Goal: Task Accomplishment & Management: Complete application form

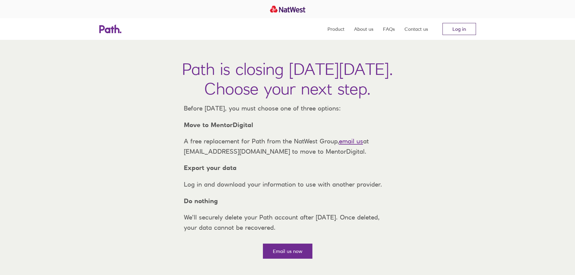
click at [459, 33] on link "Log in" at bounding box center [458, 29] width 33 height 12
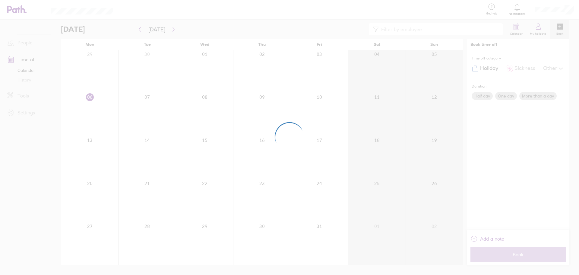
click at [32, 138] on div at bounding box center [289, 137] width 579 height 275
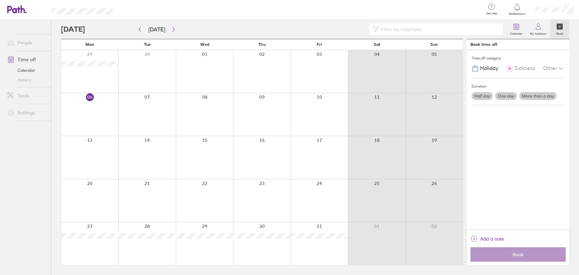
drag, startPoint x: 112, startPoint y: 223, endPoint x: 109, endPoint y: 232, distance: 10.2
click at [112, 223] on div at bounding box center [89, 243] width 57 height 43
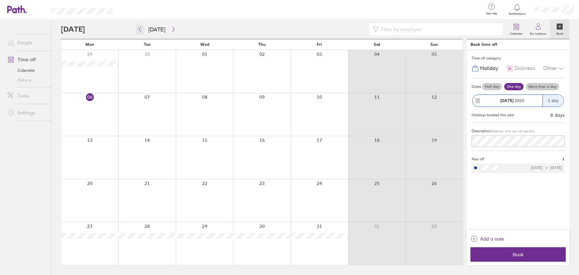
click at [140, 33] on button "button" at bounding box center [140, 29] width 8 height 10
click at [171, 29] on icon "button" at bounding box center [173, 29] width 5 height 5
click at [111, 236] on div at bounding box center [89, 243] width 57 height 43
click at [526, 101] on div "27 Oct 2025" at bounding box center [512, 100] width 61 height 5
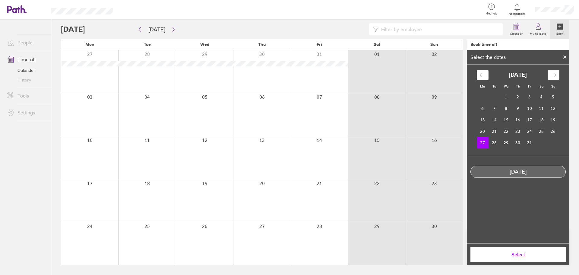
click at [554, 78] on icon "Move forward to switch to the next month." at bounding box center [554, 75] width 6 height 6
click at [476, 143] on div "November 2025 1 2 3 4 5 6 7 8 9 10 11 12 13 14 15 16 17 18 19 20 21 22 23 24 25…" at bounding box center [518, 109] width 90 height 78
click at [477, 143] on td "24" at bounding box center [483, 142] width 12 height 11
click at [531, 252] on span "Select" at bounding box center [518, 254] width 87 height 5
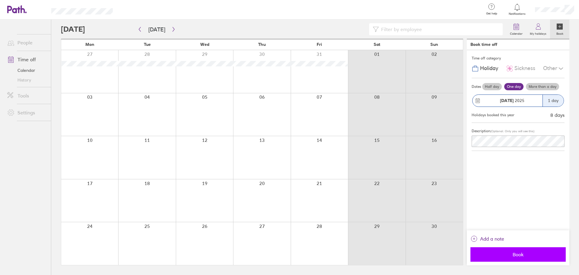
click at [539, 254] on span "Book" at bounding box center [518, 254] width 87 height 5
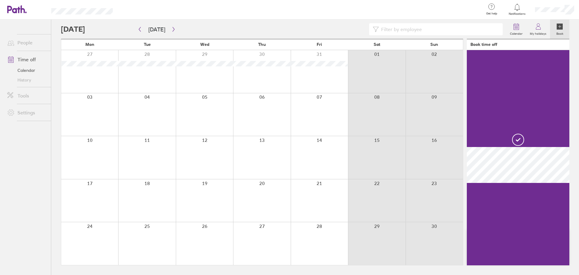
click at [506, 104] on div at bounding box center [518, 157] width 103 height 215
click at [95, 233] on div at bounding box center [89, 243] width 57 height 43
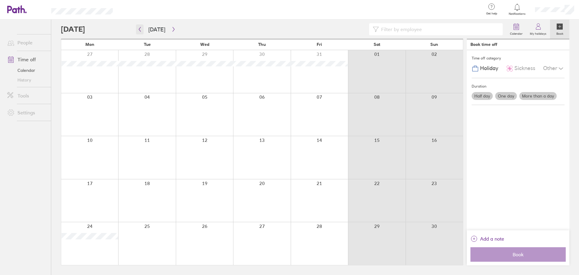
click at [141, 30] on icon "button" at bounding box center [140, 29] width 5 height 5
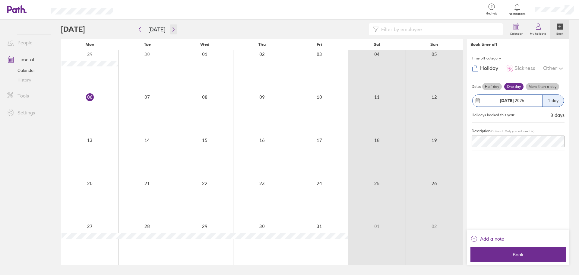
click at [174, 31] on button "button" at bounding box center [174, 29] width 8 height 10
click at [171, 28] on icon "button" at bounding box center [173, 29] width 5 height 5
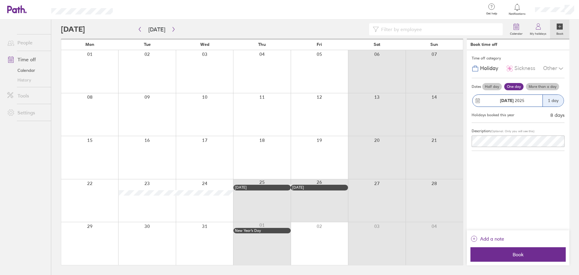
click at [93, 110] on div at bounding box center [89, 114] width 57 height 43
drag, startPoint x: 97, startPoint y: 110, endPoint x: 129, endPoint y: 110, distance: 31.7
click at [97, 110] on div at bounding box center [89, 114] width 57 height 43
click at [528, 253] on span "Book" at bounding box center [518, 254] width 87 height 5
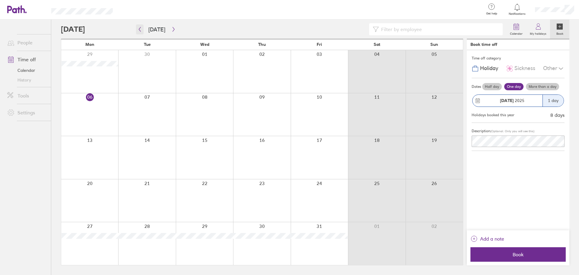
click at [143, 27] on button "button" at bounding box center [140, 29] width 8 height 10
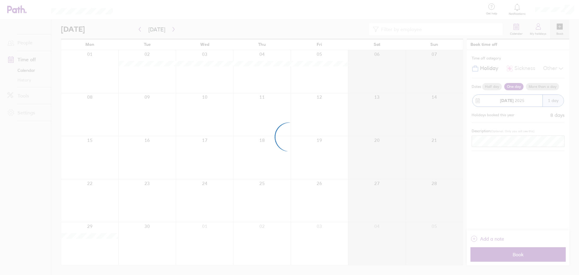
click at [174, 32] on div at bounding box center [289, 137] width 579 height 275
click at [172, 30] on div at bounding box center [289, 137] width 579 height 275
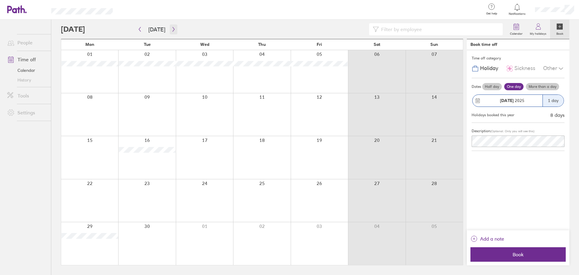
click at [171, 27] on icon "button" at bounding box center [173, 29] width 5 height 5
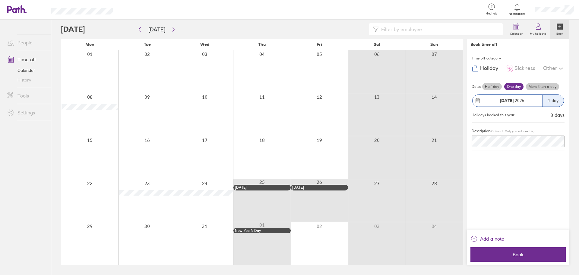
click at [496, 84] on label "Half day" at bounding box center [492, 86] width 20 height 7
click at [0, 0] on input "Half day" at bounding box center [0, 0] width 0 height 0
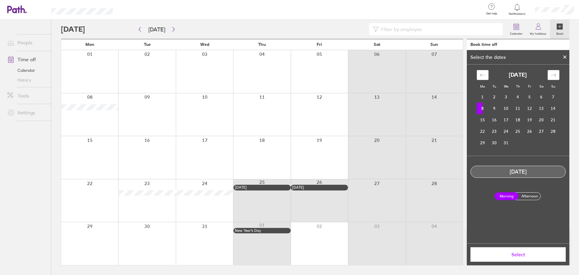
click at [562, 55] on div at bounding box center [564, 57] width 9 height 10
